Goal: Task Accomplishment & Management: Complete application form

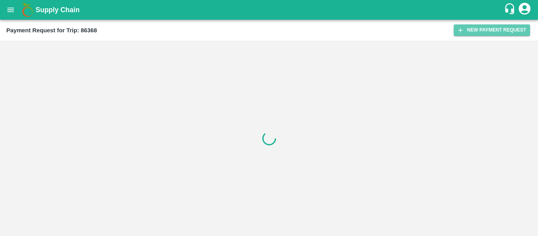
click at [503, 25] on button "New Payment Request" at bounding box center [491, 29] width 76 height 11
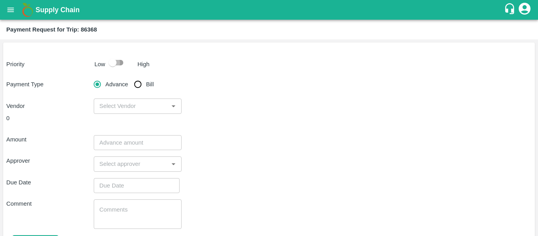
click at [116, 61] on input "checkbox" at bounding box center [112, 62] width 45 height 15
checkbox input "true"
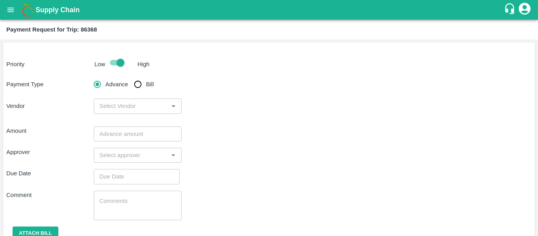
click at [156, 108] on input "input" at bounding box center [131, 106] width 70 height 10
click at [142, 90] on input "Bill" at bounding box center [138, 84] width 16 height 16
radio input "true"
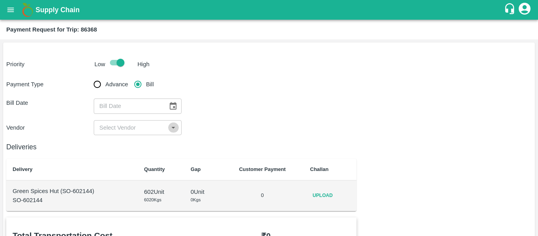
click at [172, 123] on icon "Open" at bounding box center [173, 127] width 9 height 9
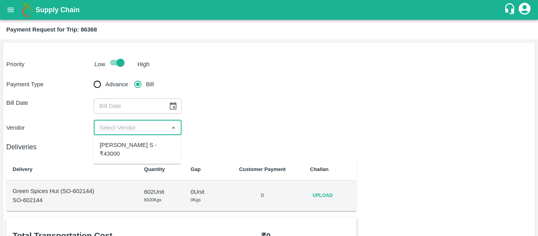
click at [161, 139] on div "[PERSON_NAME] S - ₹43000" at bounding box center [136, 149] width 87 height 22
type input "[PERSON_NAME] S - ₹43000"
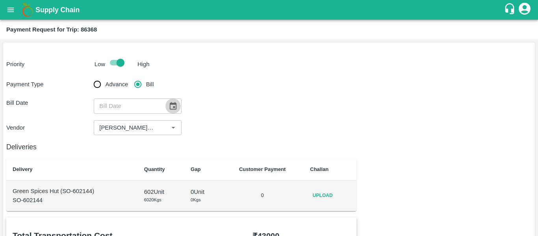
click at [170, 105] on icon "Choose date" at bounding box center [172, 106] width 9 height 9
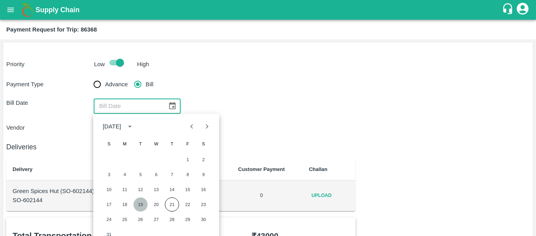
click at [141, 203] on button "19" at bounding box center [140, 204] width 14 height 14
type input "19/08/2025"
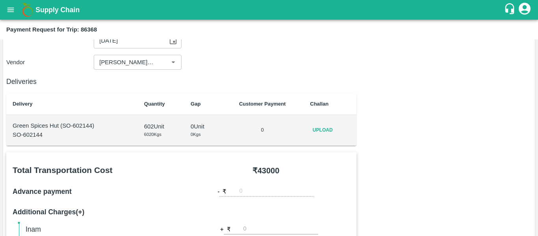
scroll to position [66, 0]
click at [24, 135] on p "SO-602144" at bounding box center [72, 134] width 119 height 9
copy p "602144"
click at [322, 129] on span "Upload" at bounding box center [322, 129] width 25 height 11
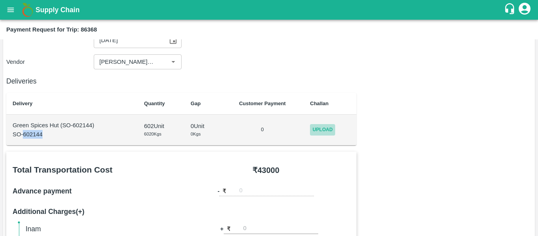
click at [0, 0] on input "Upload" at bounding box center [0, 0] width 0 height 0
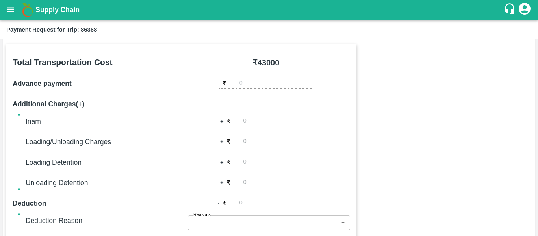
scroll to position [174, 0]
click at [247, 202] on input "number" at bounding box center [276, 202] width 75 height 11
click at [245, 186] on input "number" at bounding box center [280, 182] width 75 height 11
type input "2000"
click at [251, 120] on input "number" at bounding box center [280, 120] width 75 height 11
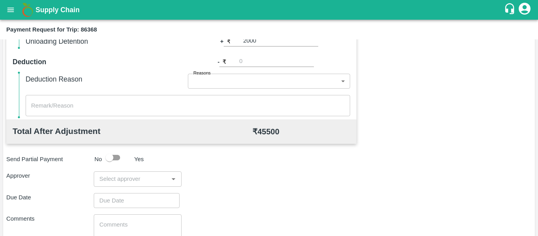
scroll to position [315, 0]
type input "500"
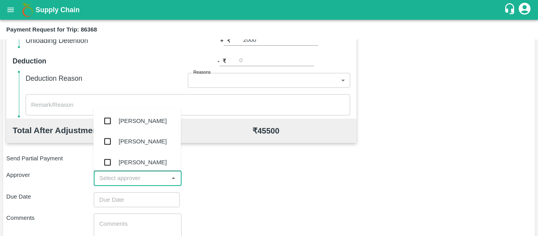
click at [114, 175] on input "input" at bounding box center [131, 178] width 70 height 10
type input "pal"
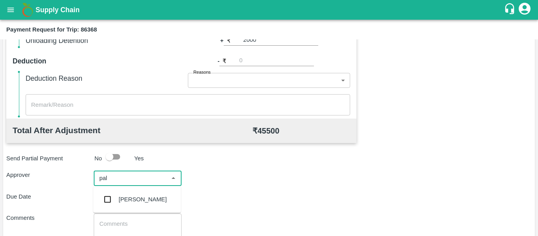
click at [119, 197] on div "Palwinder Singh" at bounding box center [142, 199] width 48 height 9
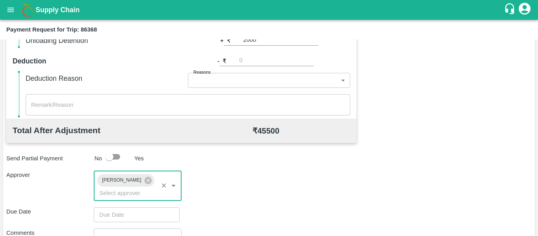
type input "DD/MM/YYYY hh:mm aa"
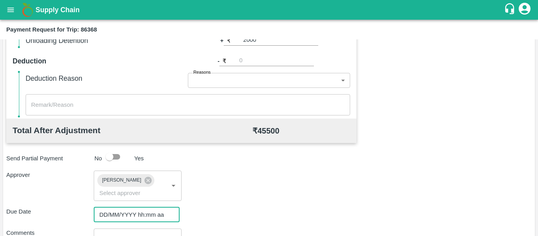
click at [133, 208] on input "DD/MM/YYYY hh:mm aa" at bounding box center [134, 214] width 80 height 15
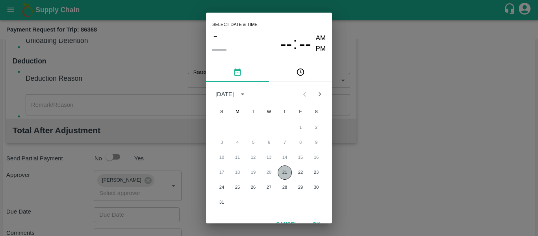
click at [282, 172] on button "21" at bounding box center [285, 172] width 14 height 14
type input "21/08/2025 12:00 AM"
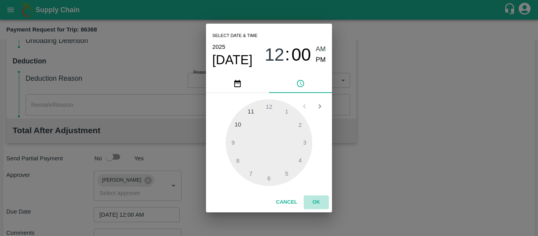
click at [316, 199] on button "OK" at bounding box center [316, 202] width 25 height 14
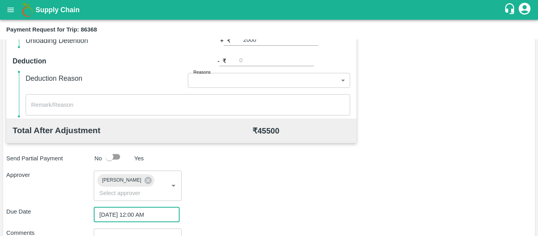
scroll to position [387, 0]
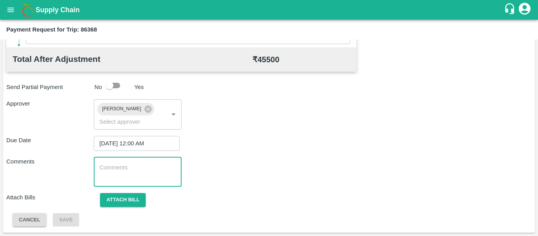
click at [139, 168] on textarea at bounding box center [137, 171] width 76 height 17
type textarea "Chennai to Madhurai - Amount is added in this shipments"
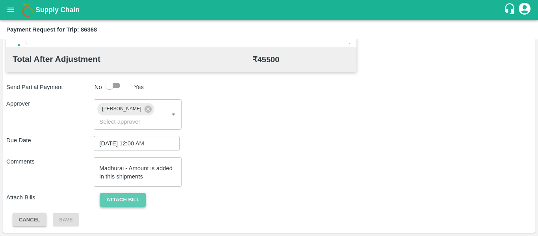
click at [133, 194] on button "Attach bill" at bounding box center [123, 200] width 46 height 14
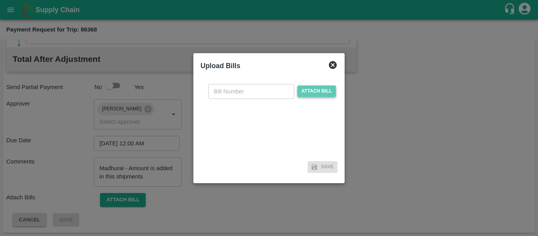
click at [316, 91] on span "Attach bill" at bounding box center [316, 90] width 39 height 11
click at [0, 0] on input "Attach bill" at bounding box center [0, 0] width 0 height 0
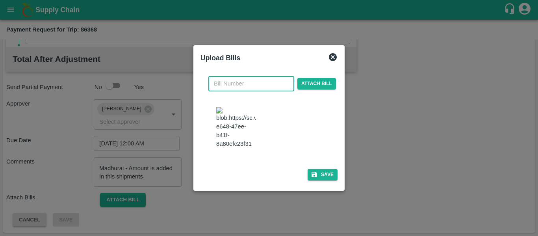
click at [235, 76] on input "text" at bounding box center [251, 83] width 86 height 15
type input "461"
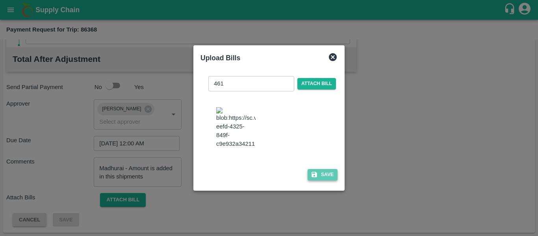
click at [316, 178] on icon "button" at bounding box center [314, 174] width 7 height 7
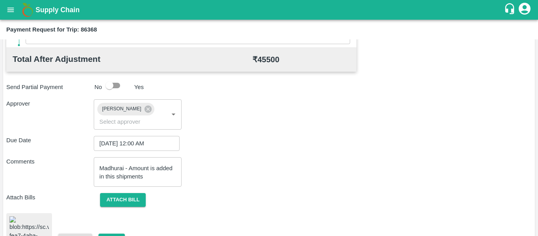
scroll to position [442, 0]
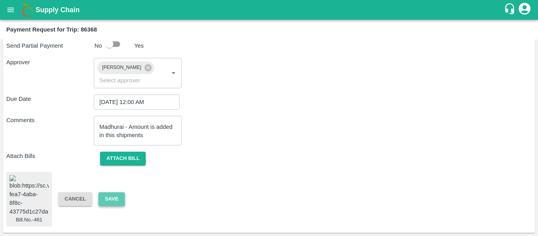
click at [118, 192] on button "Save" at bounding box center [111, 199] width 26 height 14
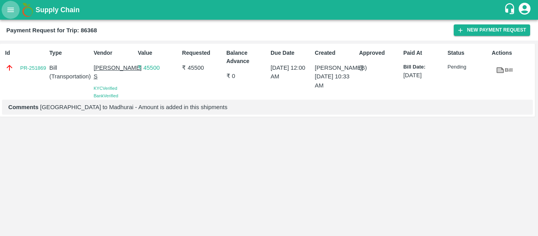
click at [13, 11] on icon "open drawer" at bounding box center [10, 10] width 9 height 9
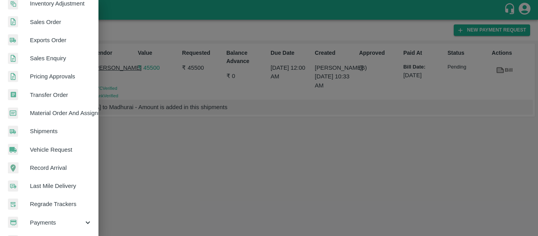
scroll to position [213, 0]
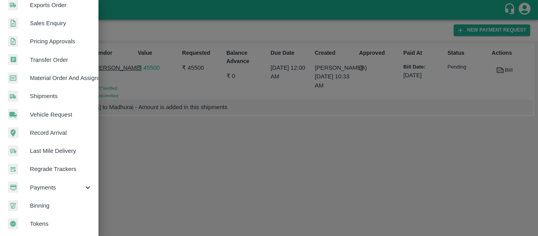
click at [83, 190] on div "Payments" at bounding box center [49, 187] width 98 height 18
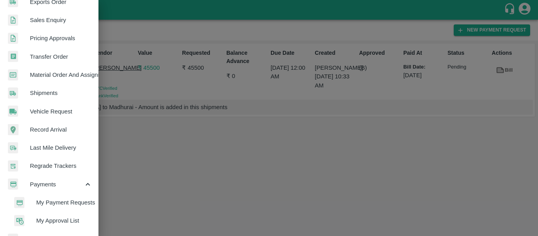
click at [67, 203] on span "My Payment Requests" at bounding box center [64, 202] width 56 height 9
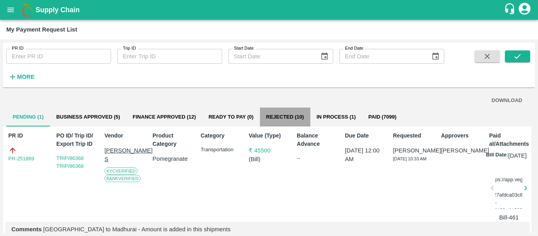
click at [276, 114] on button "Rejected (10)" at bounding box center [285, 116] width 50 height 19
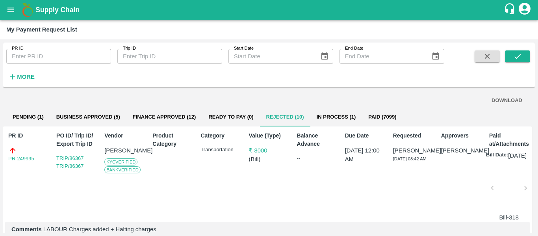
click at [16, 155] on link "PR-249995" at bounding box center [21, 159] width 26 height 8
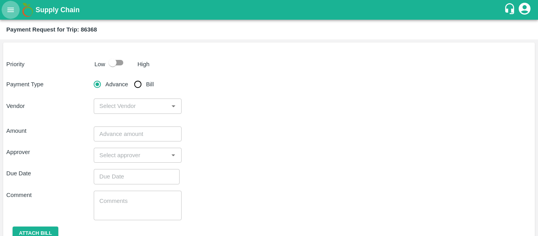
click at [13, 11] on icon "open drawer" at bounding box center [10, 9] width 7 height 4
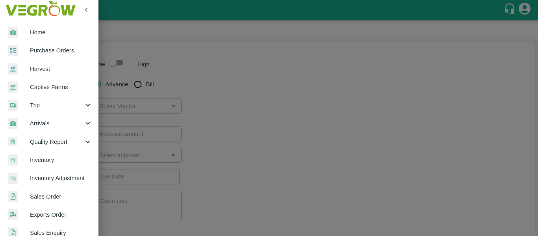
click at [85, 107] on icon at bounding box center [87, 105] width 9 height 9
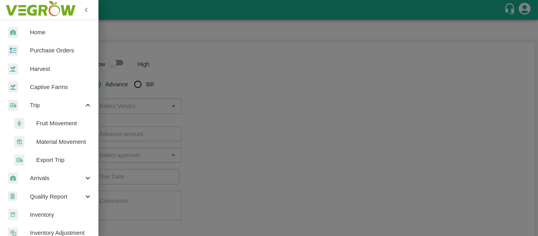
scroll to position [93, 0]
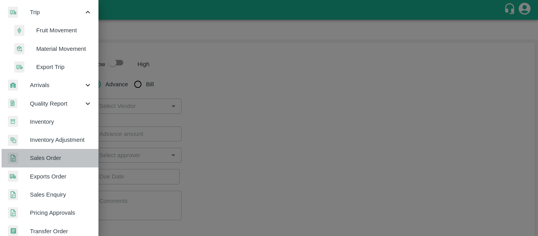
click at [65, 156] on span "Sales Order" at bounding box center [61, 158] width 62 height 9
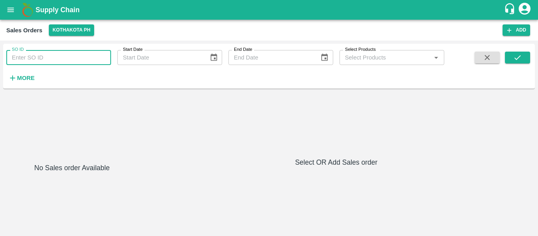
click at [43, 59] on input "SO ID" at bounding box center [58, 57] width 105 height 15
paste input "602144"
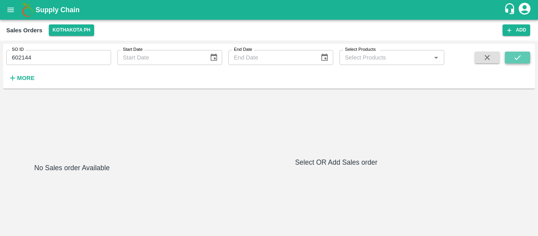
click at [516, 60] on icon "submit" at bounding box center [517, 57] width 6 height 5
click at [520, 58] on icon "submit" at bounding box center [517, 57] width 9 height 9
click at [91, 29] on button "Kothakota PH" at bounding box center [72, 29] width 46 height 11
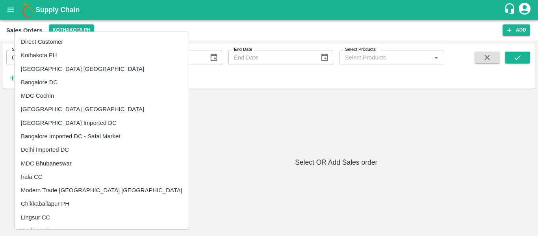
click at [81, 38] on li "Direct Customer" at bounding box center [102, 41] width 174 height 13
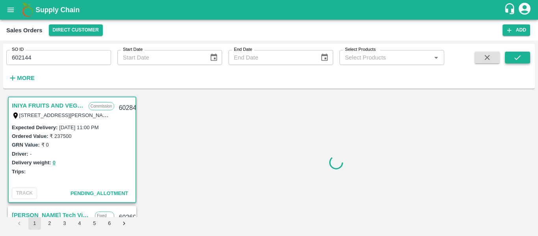
click at [516, 56] on icon "submit" at bounding box center [517, 57] width 9 height 9
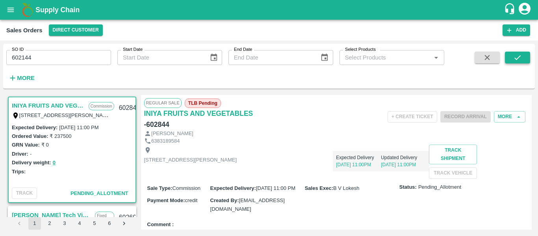
scroll to position [2, 0]
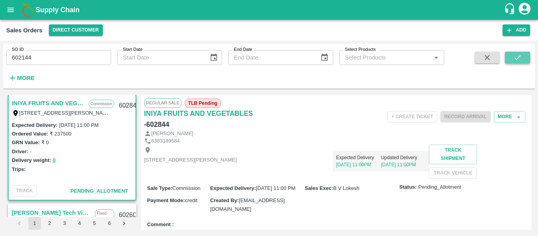
click at [516, 56] on icon "submit" at bounding box center [517, 57] width 9 height 9
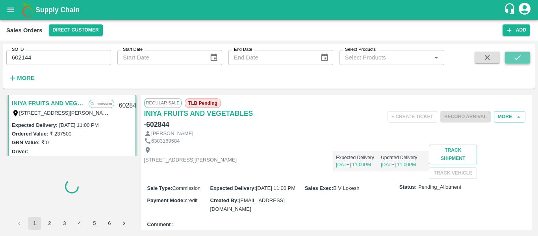
click at [516, 56] on icon "submit" at bounding box center [517, 57] width 9 height 9
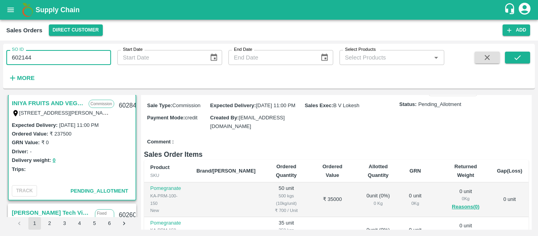
click at [36, 60] on input "602144" at bounding box center [58, 57] width 105 height 15
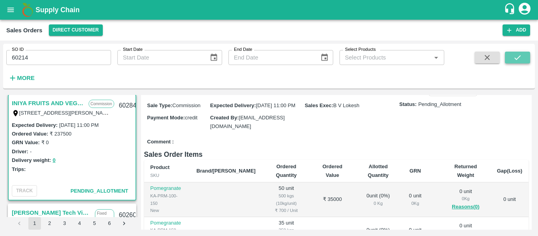
click at [518, 59] on icon "submit" at bounding box center [517, 57] width 9 height 9
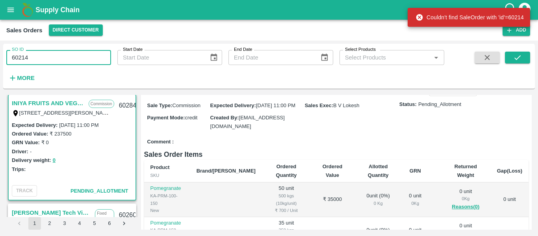
click at [78, 63] on input "60214" at bounding box center [58, 57] width 105 height 15
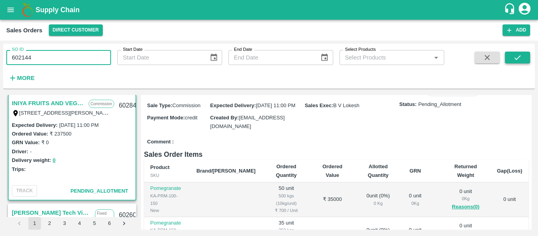
type input "602144"
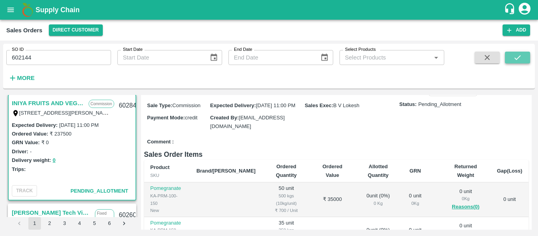
click at [518, 61] on icon "submit" at bounding box center [517, 57] width 9 height 9
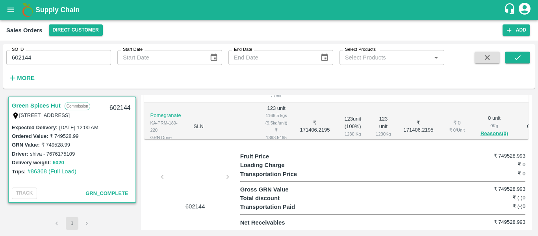
scroll to position [304, 0]
click at [194, 187] on div at bounding box center [195, 179] width 59 height 42
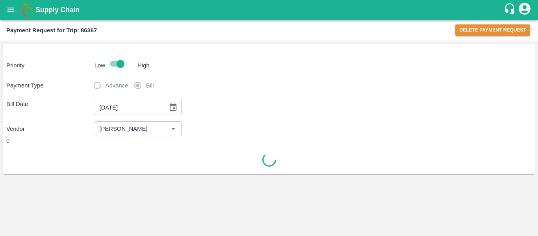
type input "[PERSON_NAME]"
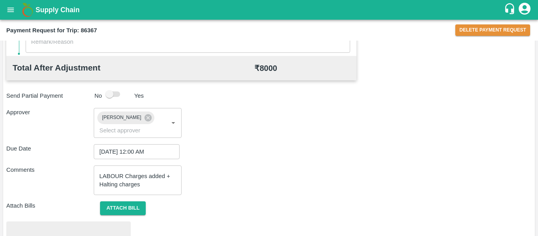
scroll to position [363, 0]
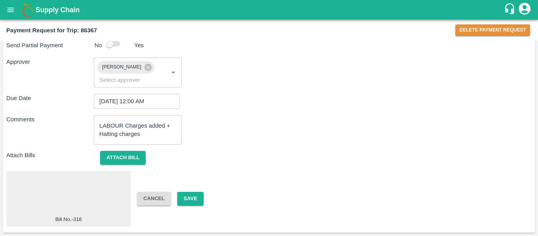
click at [59, 205] on div at bounding box center [68, 195] width 118 height 42
click at [135, 160] on button "Attach bill" at bounding box center [123, 158] width 46 height 14
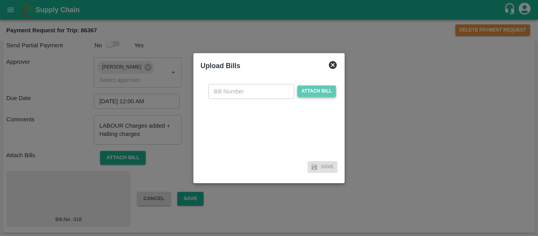
click at [323, 93] on span "Attach bill" at bounding box center [316, 90] width 39 height 11
click at [0, 0] on input "Attach bill" at bounding box center [0, 0] width 0 height 0
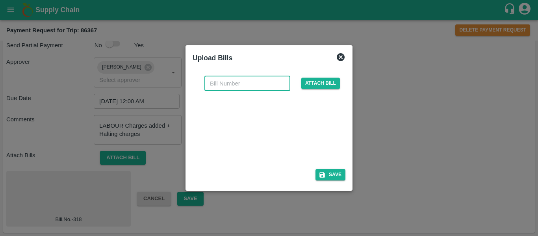
click at [239, 83] on input "text" at bounding box center [247, 83] width 86 height 15
type input "322"
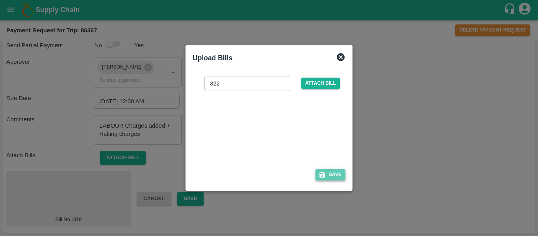
click at [329, 177] on button "Save" at bounding box center [330, 174] width 30 height 11
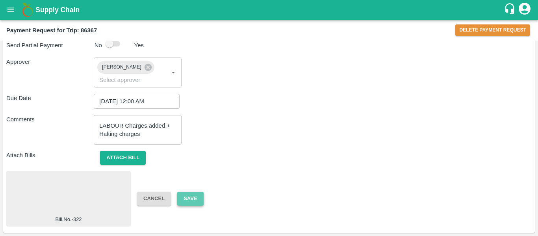
click at [189, 198] on button "Save" at bounding box center [190, 199] width 26 height 14
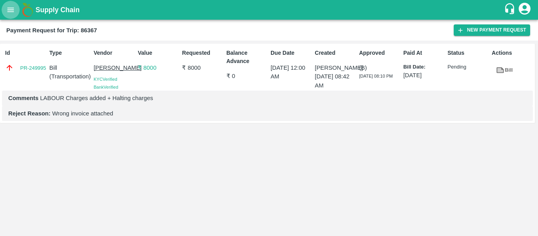
click at [13, 14] on icon "open drawer" at bounding box center [10, 10] width 9 height 9
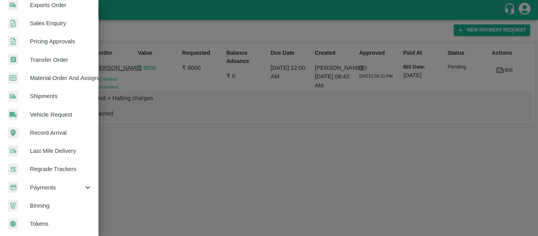
scroll to position [213, 0]
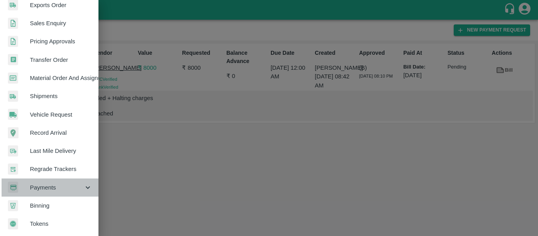
click at [83, 183] on icon at bounding box center [87, 187] width 9 height 9
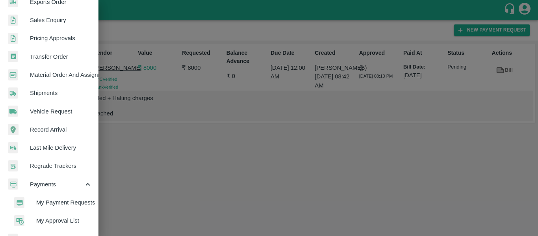
click at [72, 201] on span "My Payment Requests" at bounding box center [64, 202] width 56 height 9
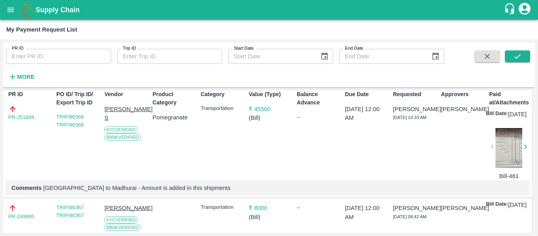
scroll to position [41, 0]
click at [261, 108] on p "₹ 45500" at bounding box center [268, 109] width 41 height 9
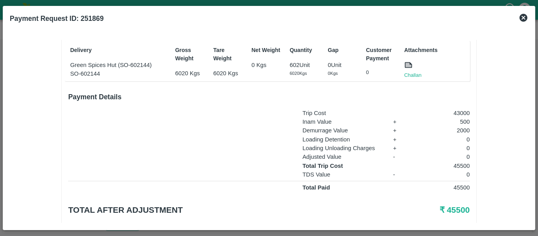
scroll to position [140, 0]
click at [526, 18] on icon at bounding box center [523, 18] width 8 height 8
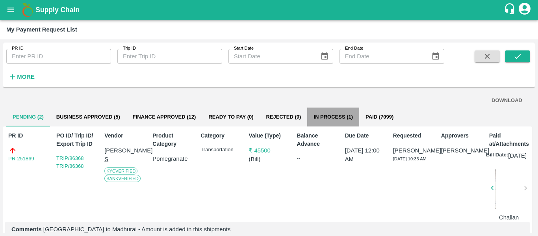
click at [335, 114] on button "In Process (1)" at bounding box center [333, 116] width 52 height 19
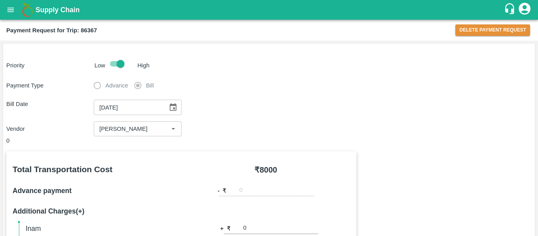
scroll to position [363, 0]
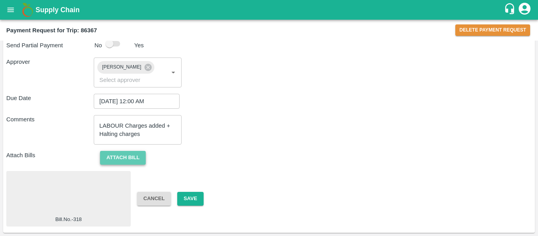
click at [131, 163] on button "Attach bill" at bounding box center [123, 158] width 46 height 14
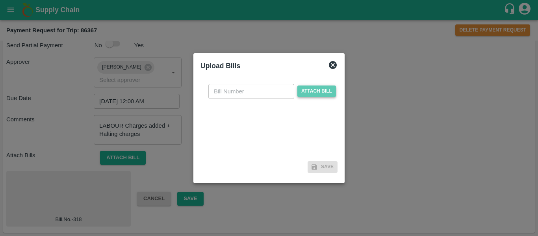
click at [326, 93] on span "Attach bill" at bounding box center [316, 90] width 39 height 11
click at [0, 0] on input "Attach bill" at bounding box center [0, 0] width 0 height 0
click at [316, 87] on span "Attach bill" at bounding box center [316, 90] width 39 height 11
click at [0, 0] on input "Attach bill" at bounding box center [0, 0] width 0 height 0
